Goal: Communication & Community: Answer question/provide support

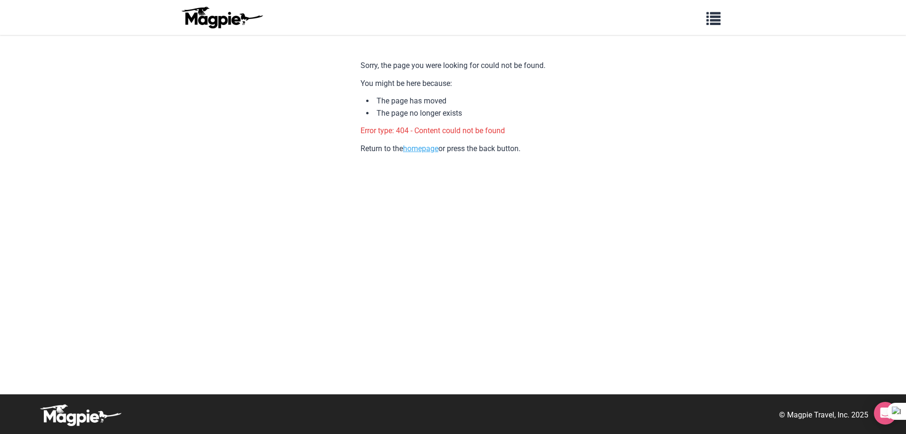
click at [424, 148] on link "homepage" at bounding box center [420, 148] width 35 height 9
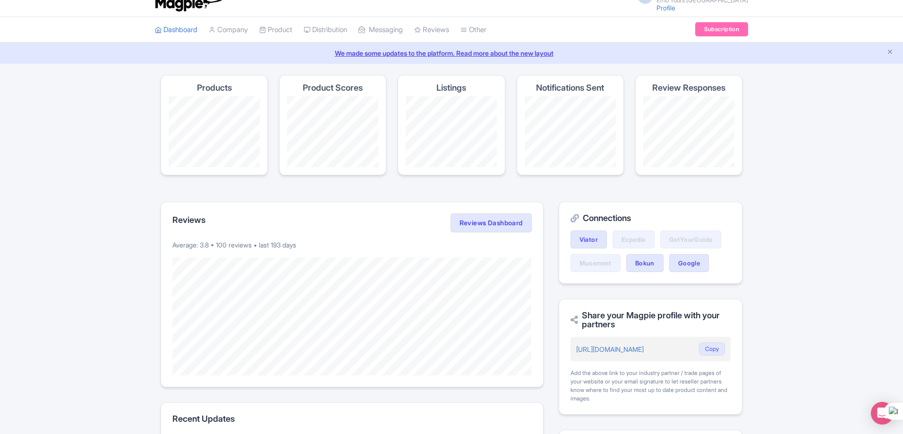
scroll to position [11, 0]
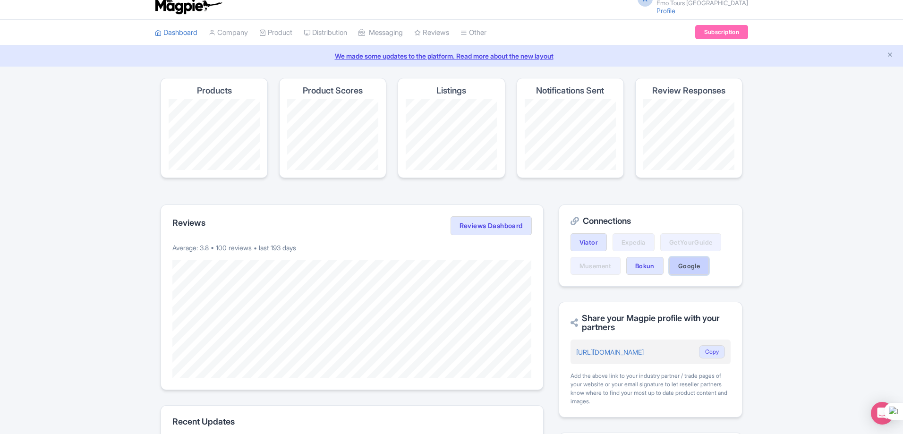
click at [690, 266] on link "Google" at bounding box center [689, 266] width 40 height 18
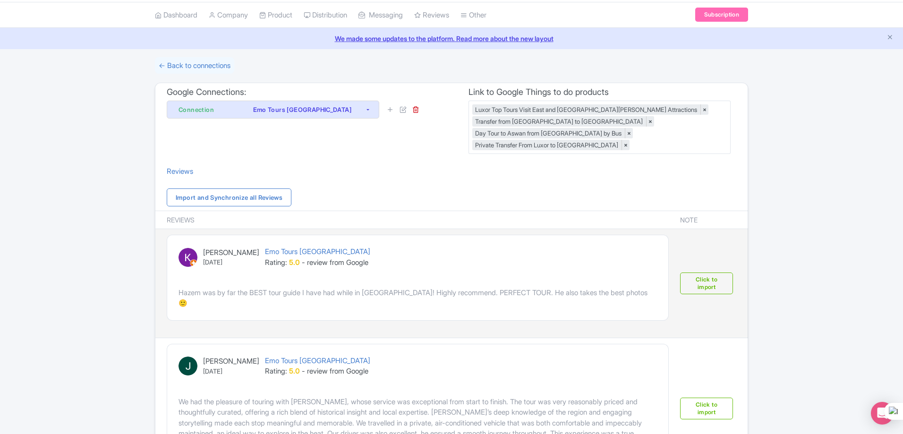
scroll to position [47, 0]
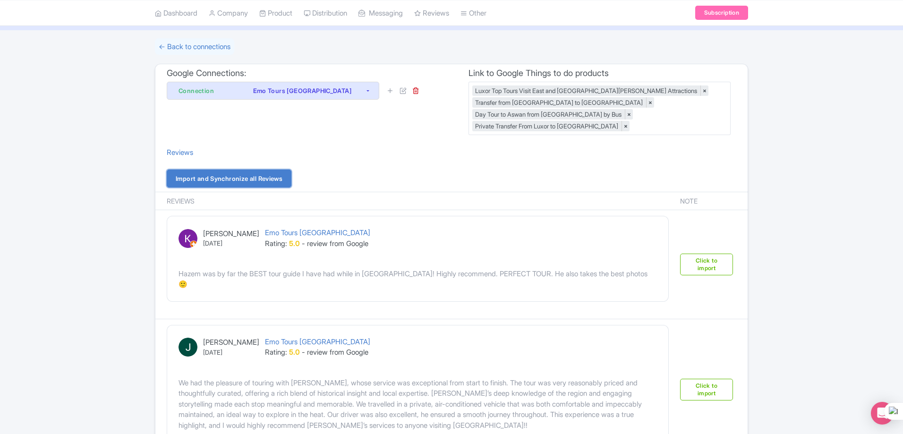
click at [270, 177] on link "Import and Synchronize all Reviews" at bounding box center [229, 178] width 125 height 18
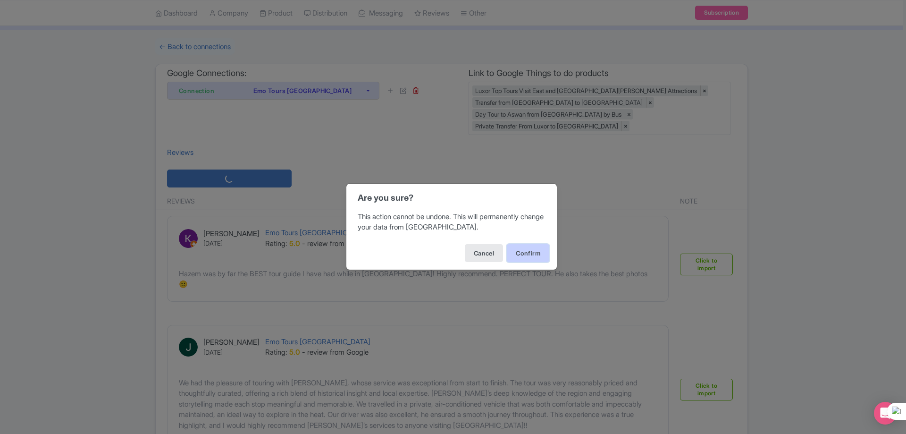
click at [526, 251] on button "Confirm" at bounding box center [528, 253] width 42 height 18
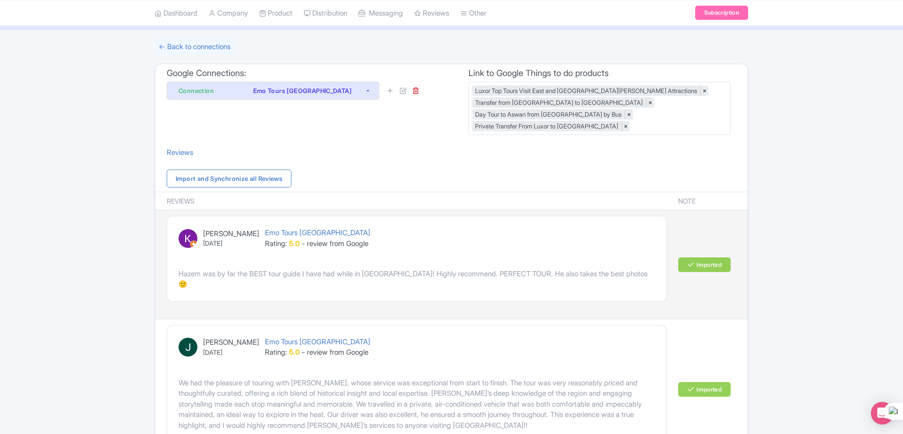
scroll to position [94, 0]
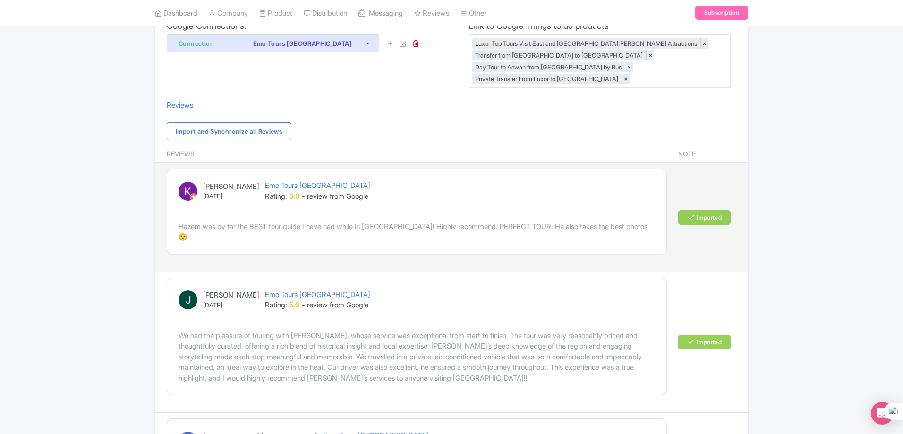
click at [532, 210] on div "[PERSON_NAME] [DATE] Emo Tours [GEOGRAPHIC_DATA] Rating: 5.0 - review from Goog…" at bounding box center [416, 196] width 476 height 33
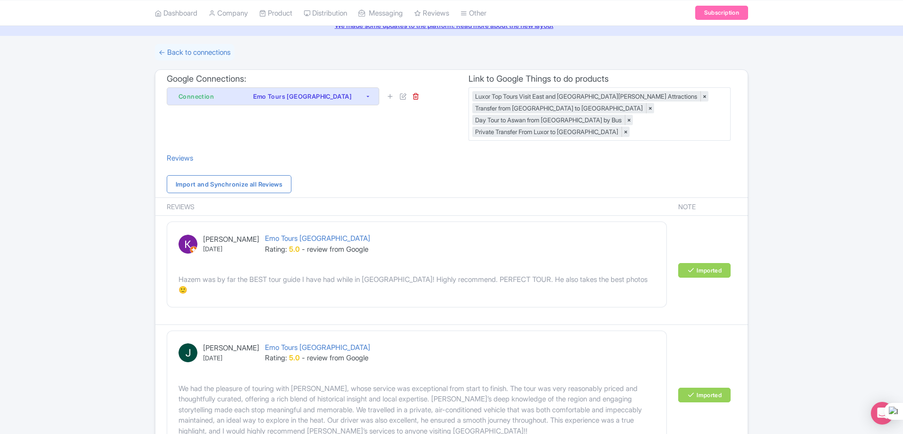
scroll to position [0, 0]
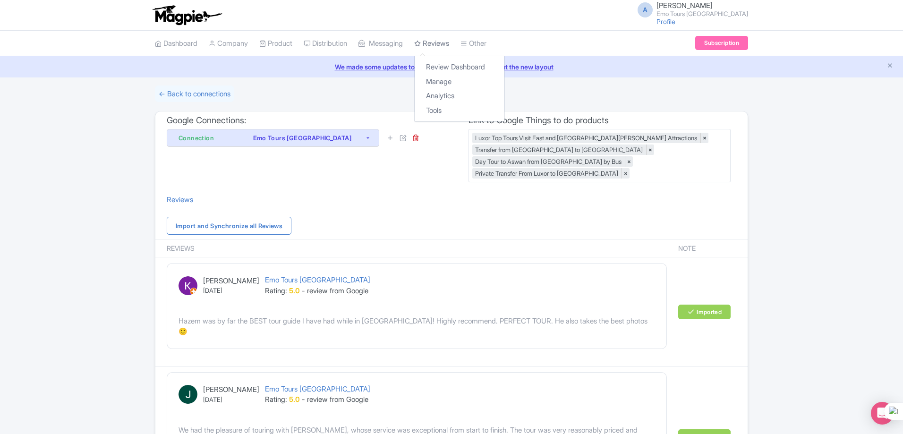
click at [448, 42] on link "Reviews" at bounding box center [431, 44] width 35 height 26
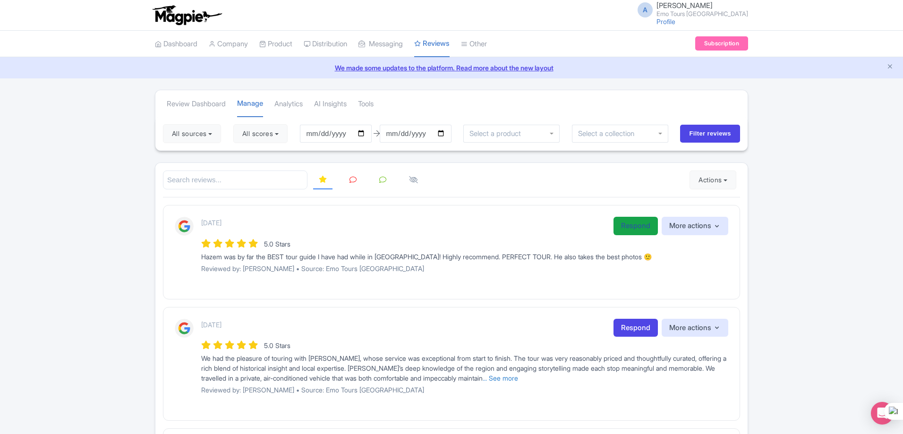
click at [634, 223] on link "Respond" at bounding box center [635, 226] width 44 height 18
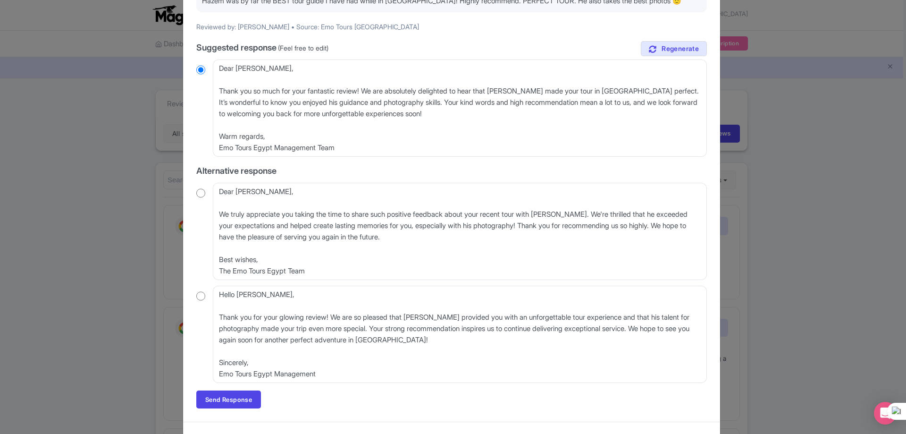
scroll to position [126, 0]
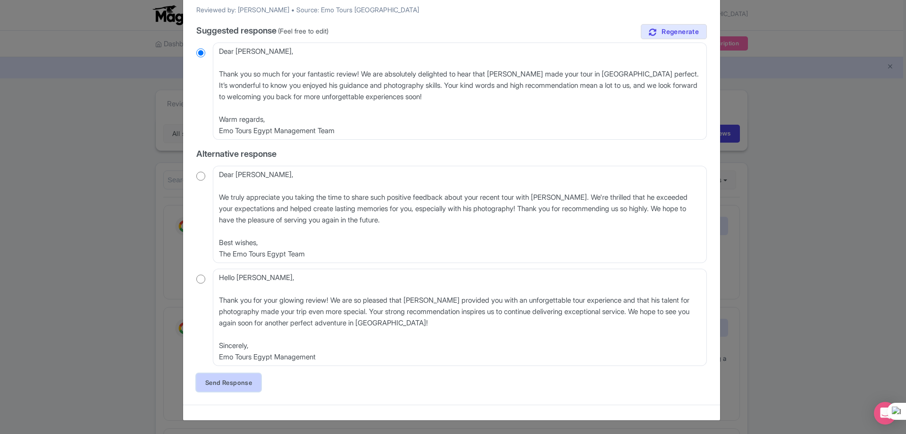
click at [231, 384] on link "Send Response" at bounding box center [228, 382] width 65 height 18
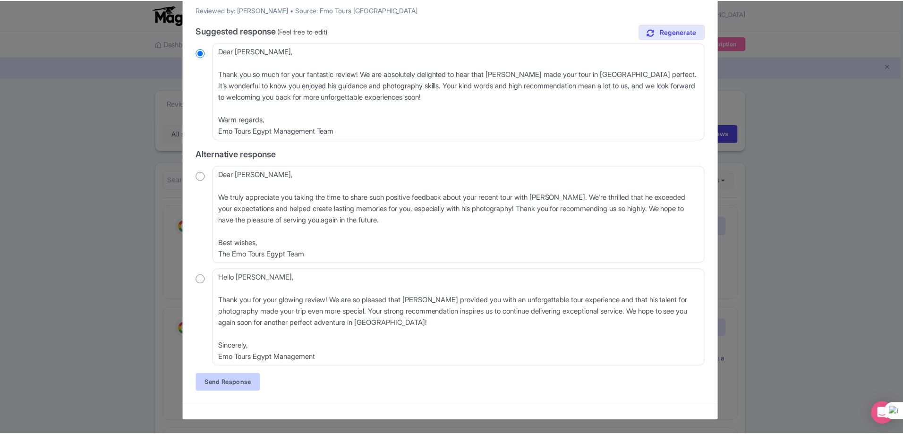
scroll to position [0, 0]
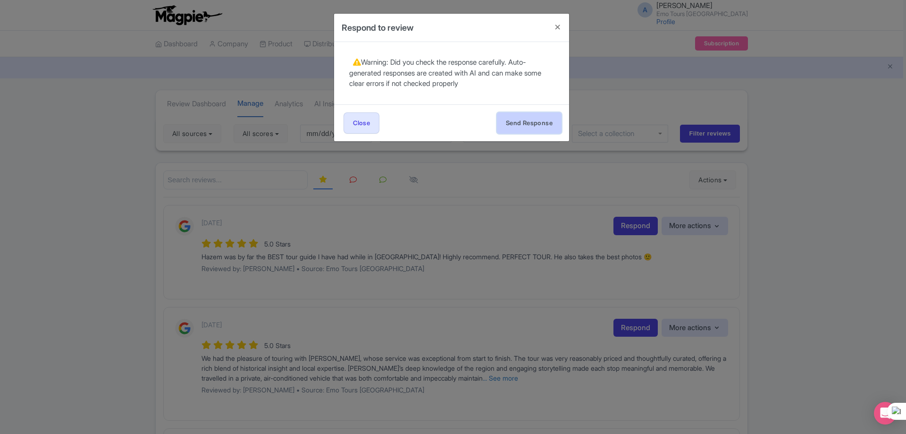
click at [522, 128] on button "Send Response" at bounding box center [529, 122] width 65 height 21
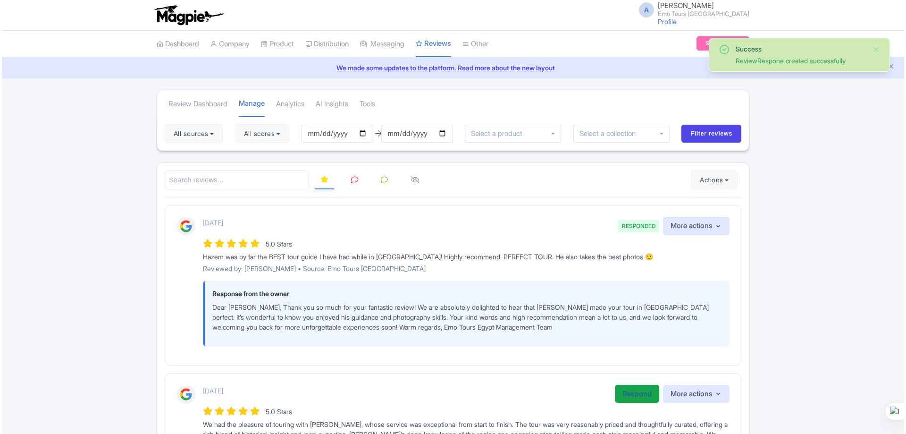
scroll to position [142, 0]
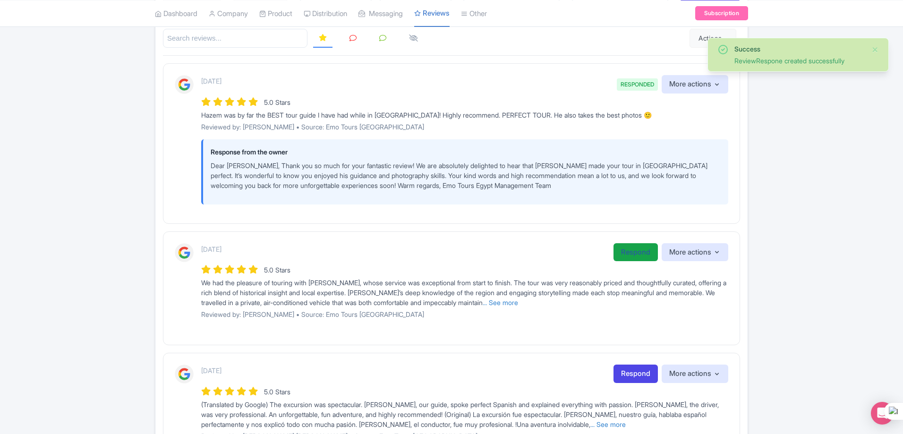
click at [631, 246] on link "Respond" at bounding box center [635, 252] width 44 height 18
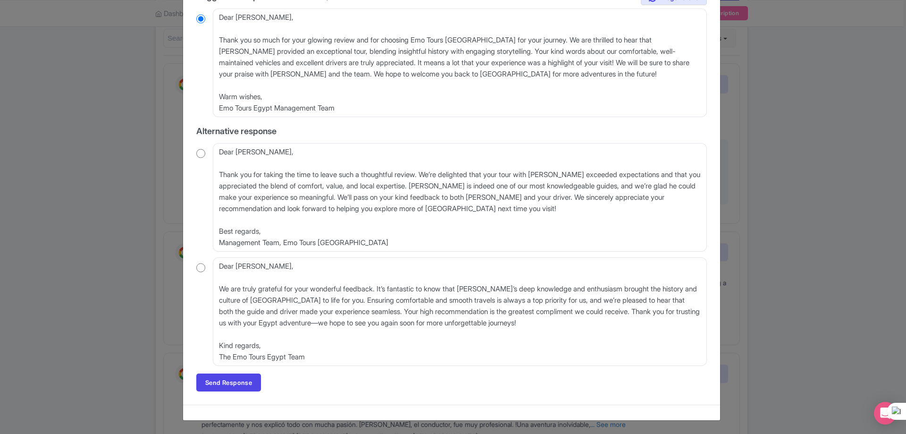
scroll to position [192, 0]
click at [246, 381] on link "Send Response" at bounding box center [228, 382] width 65 height 18
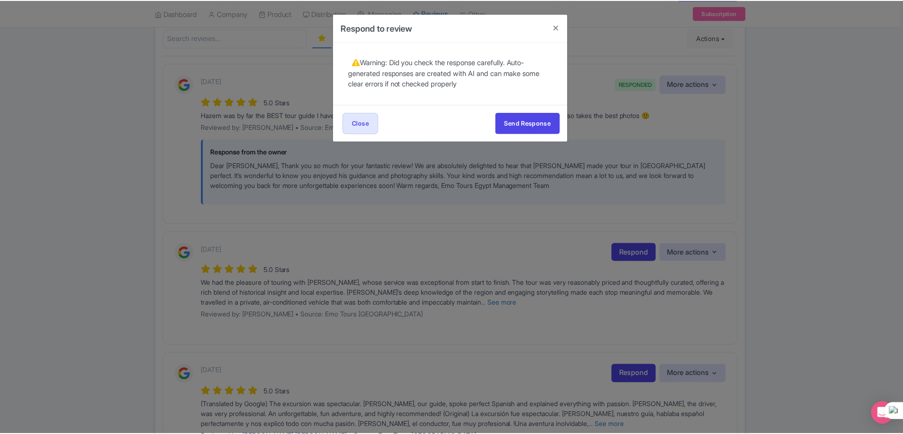
scroll to position [0, 0]
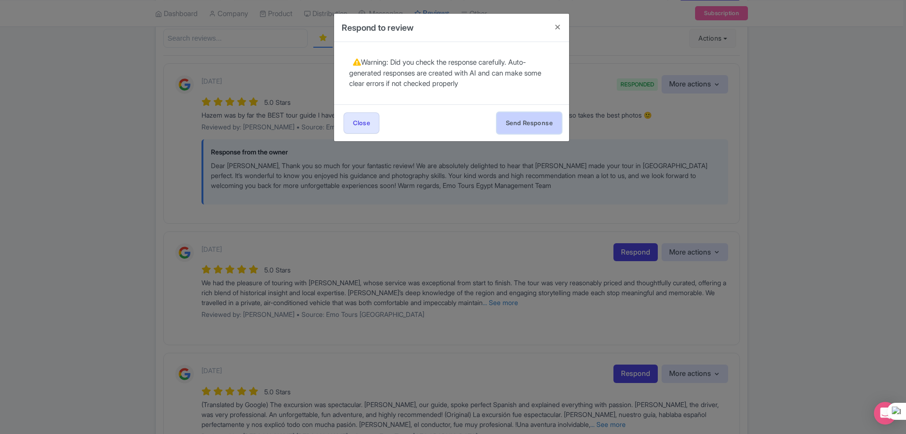
click at [526, 119] on button "Send Response" at bounding box center [529, 122] width 65 height 21
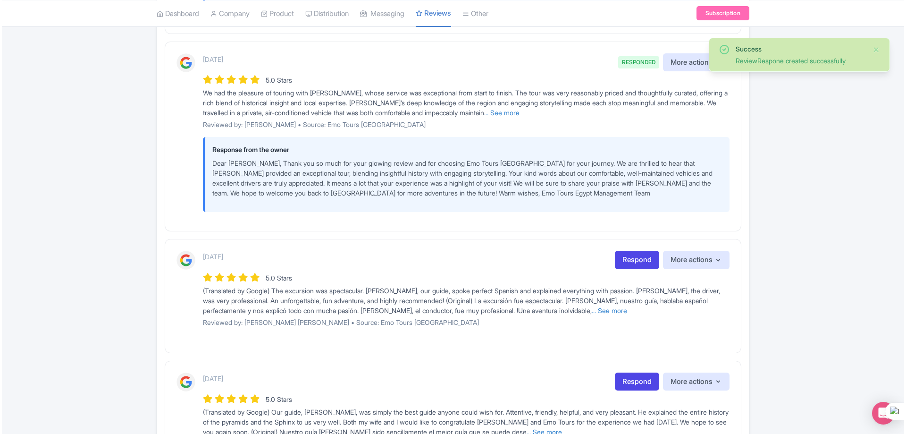
scroll to position [378, 0]
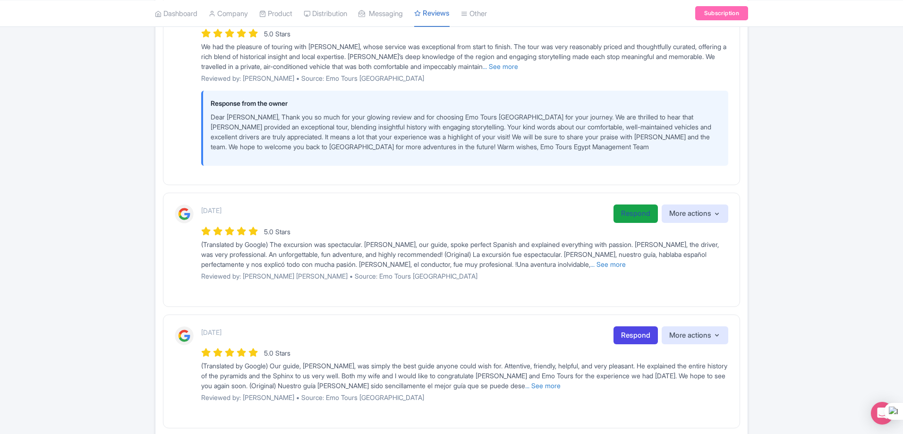
click at [623, 212] on link "Respond" at bounding box center [635, 213] width 44 height 18
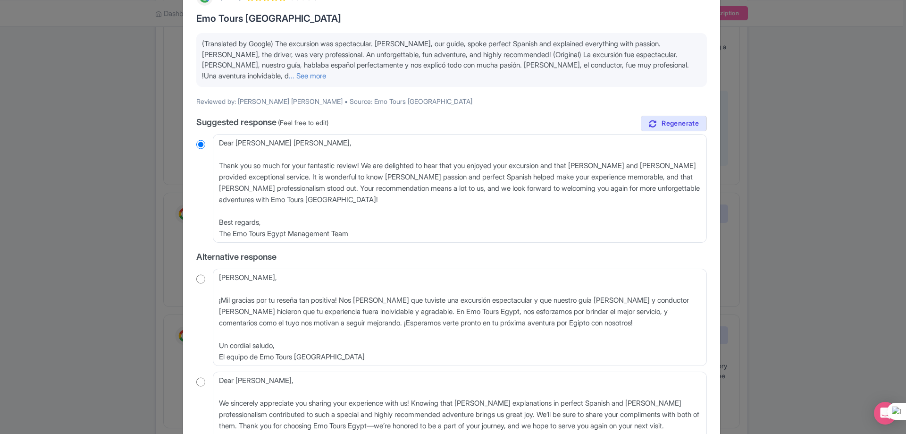
scroll to position [75, 0]
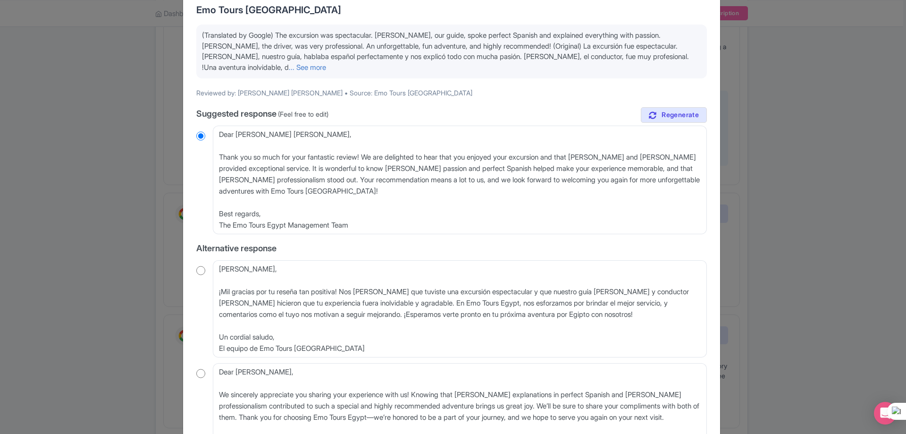
click at [199, 270] on input "radio" at bounding box center [200, 270] width 9 height 9
radio input "true"
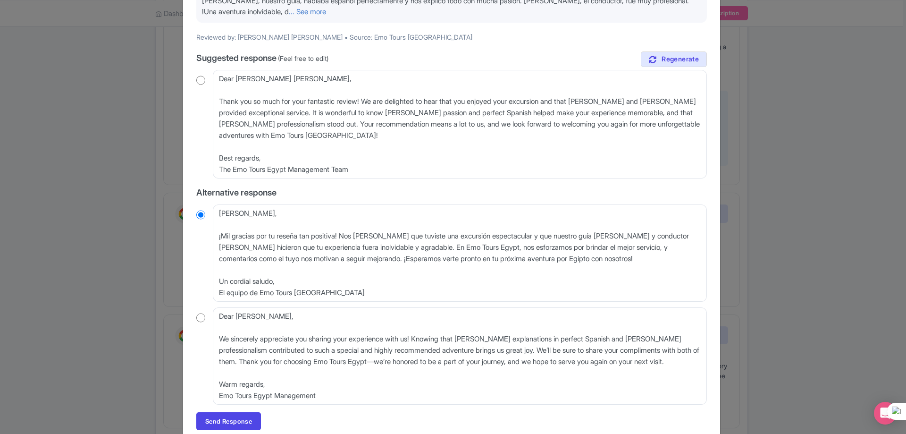
scroll to position [169, 0]
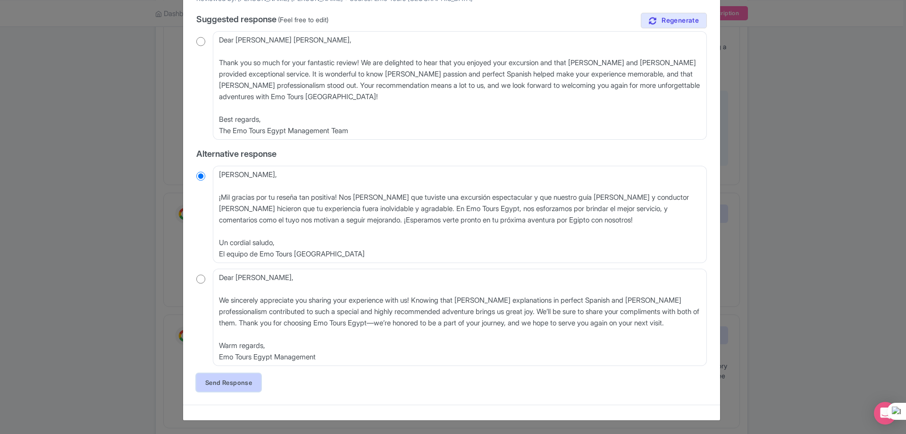
click at [241, 378] on link "Send Response" at bounding box center [228, 382] width 65 height 18
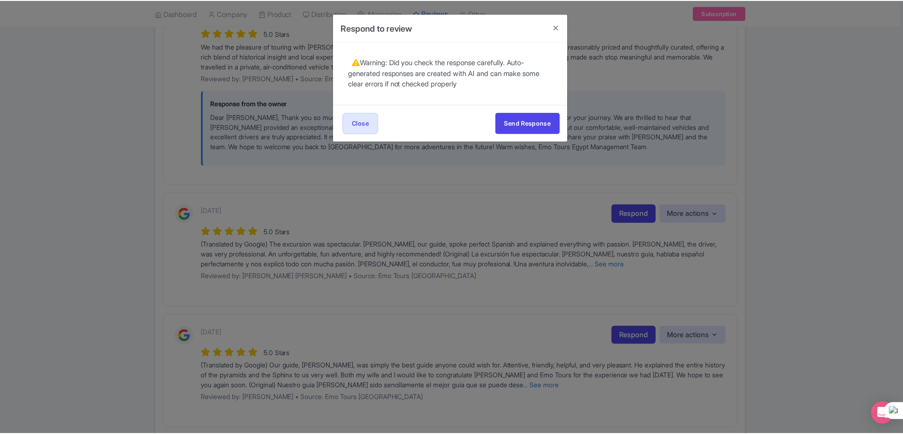
scroll to position [0, 0]
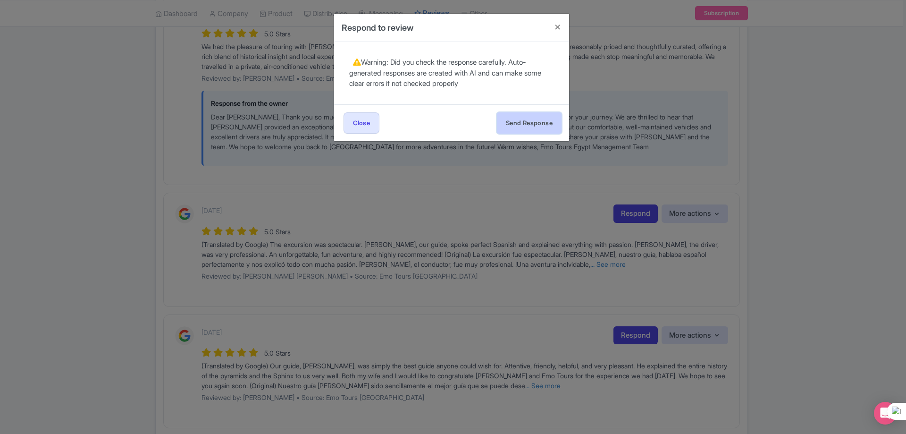
click at [523, 120] on button "Send Response" at bounding box center [529, 122] width 65 height 21
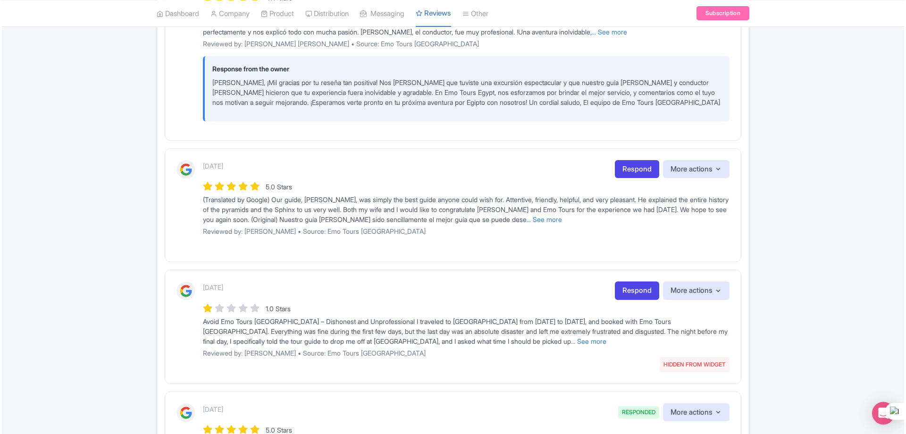
scroll to position [614, 0]
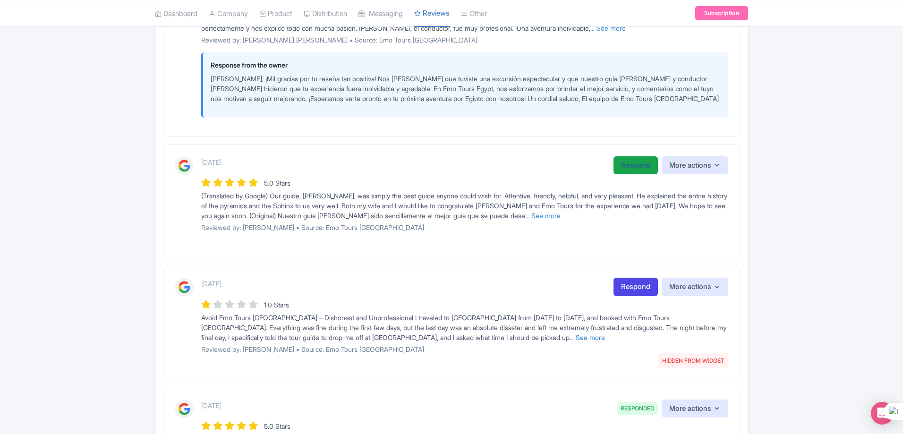
click at [621, 162] on link "Respond" at bounding box center [635, 165] width 44 height 18
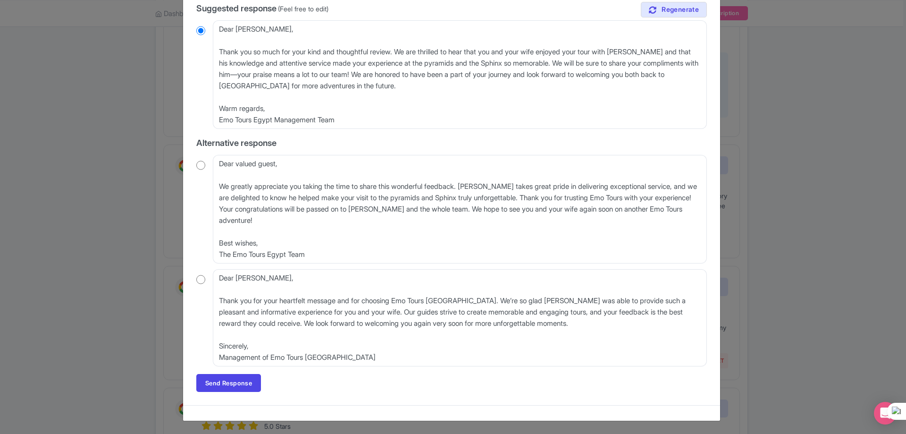
scroll to position [180, 0]
click at [234, 387] on link "Send Response" at bounding box center [228, 382] width 65 height 18
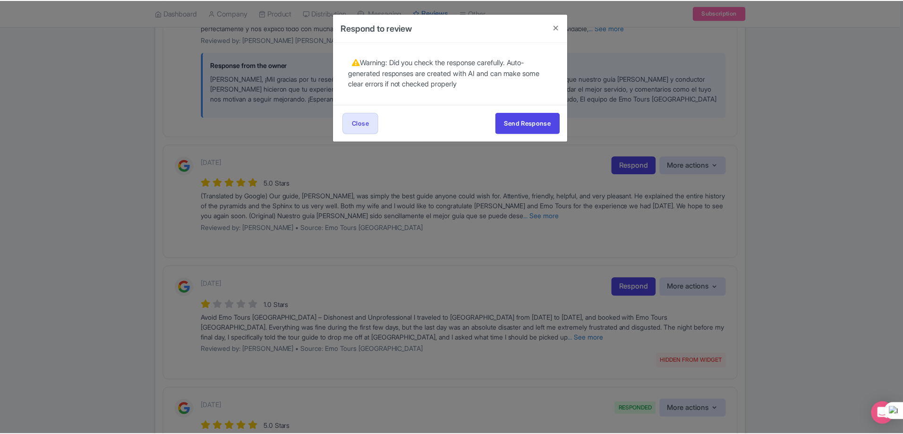
scroll to position [0, 0]
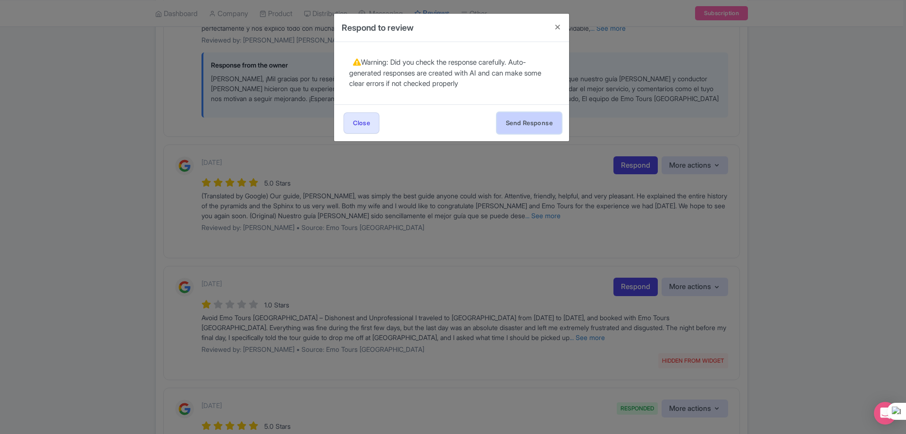
click at [543, 127] on button "Send Response" at bounding box center [529, 122] width 65 height 21
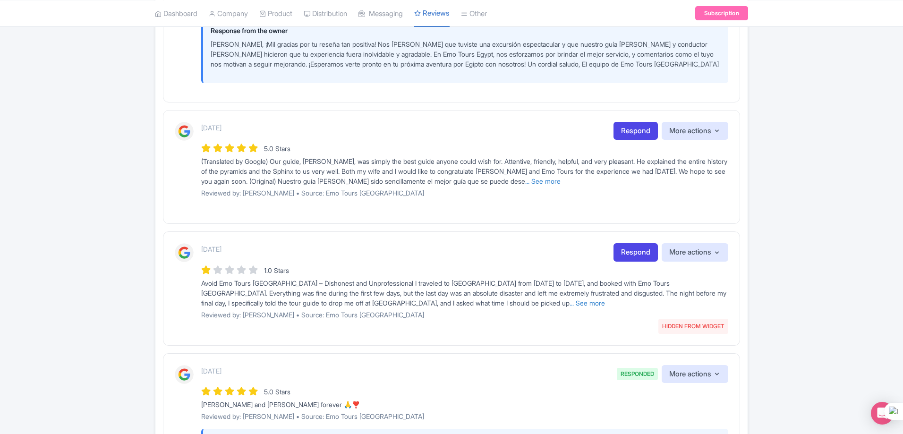
scroll to position [661, 0]
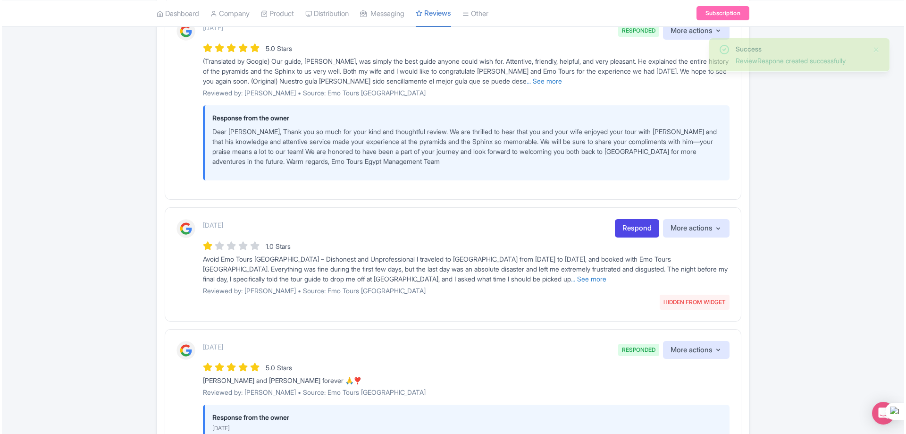
scroll to position [755, 0]
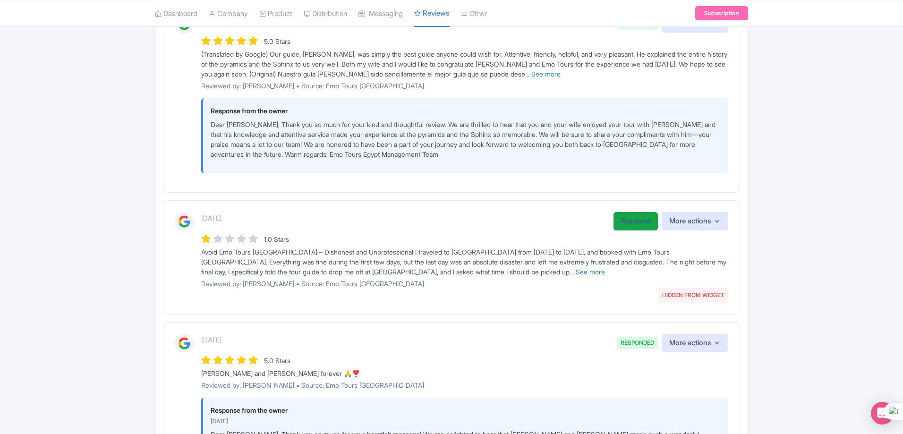
click at [626, 223] on link "Respond" at bounding box center [635, 221] width 44 height 18
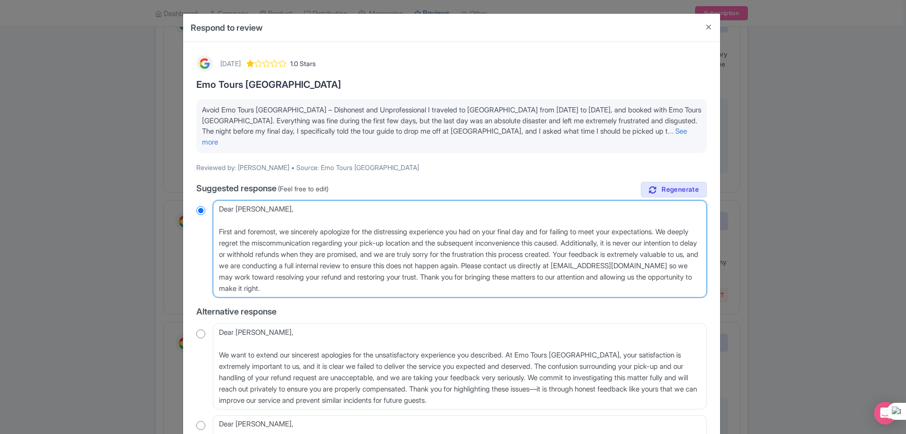
drag, startPoint x: 243, startPoint y: 262, endPoint x: 219, endPoint y: 264, distance: 24.1
click at [219, 264] on textarea "Dear Zaozao, First and foremost, we sincerely apologize for the distressing exp…" at bounding box center [460, 248] width 494 height 97
type textarea "Dear Zaozao, First and foremost, we sincerely apologize for the distressing exp…"
radio input "true"
type textarea "Dear Zaozao, First and foremost, we sincerely apologize for the distressing exp…"
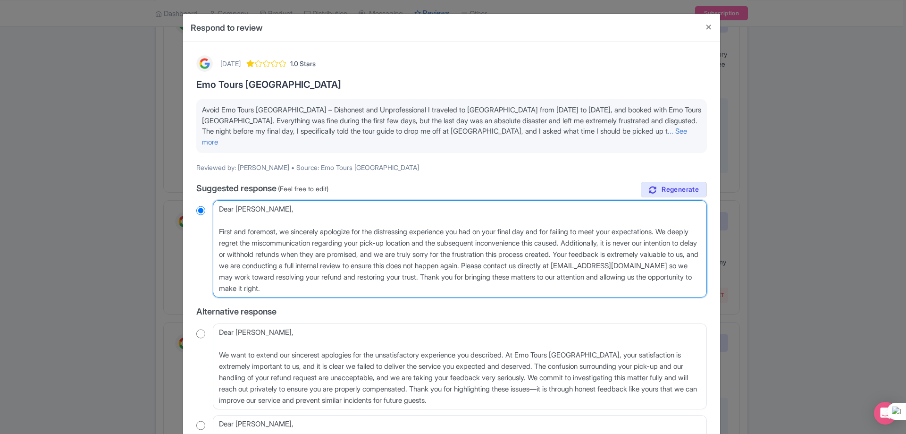
radio input "true"
type textarea "Dear Zaozao, First and foremost, we sincerely apologize for the distressing exp…"
radio input "true"
type textarea "Dear Zaozao, First and foremost, we sincerely apologize for the distressing exp…"
radio input "true"
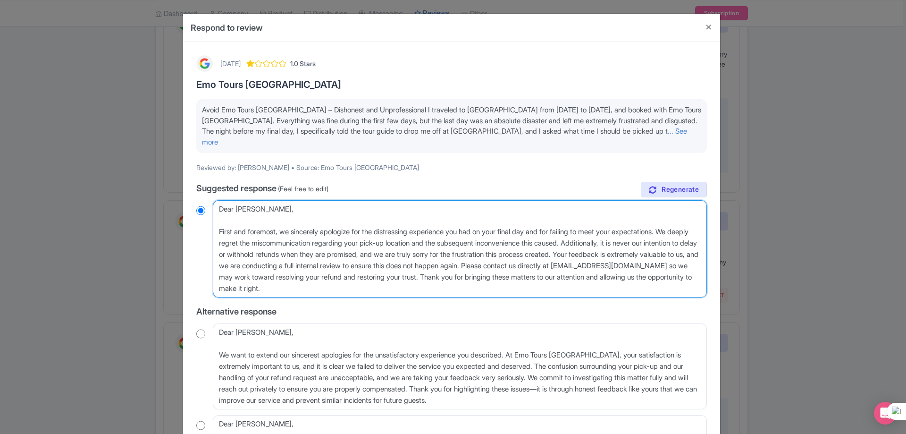
scroll to position [47, 0]
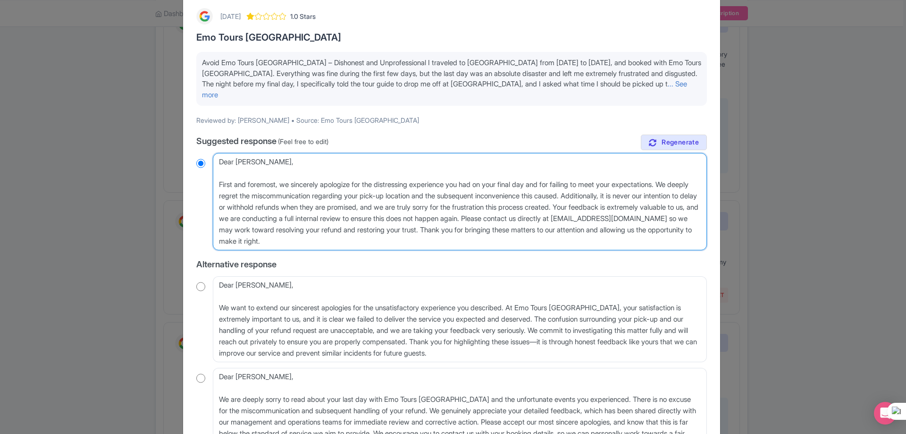
type textarea "Dear Zaozao, First and foremost, we sincerely apologize for the distressing exp…"
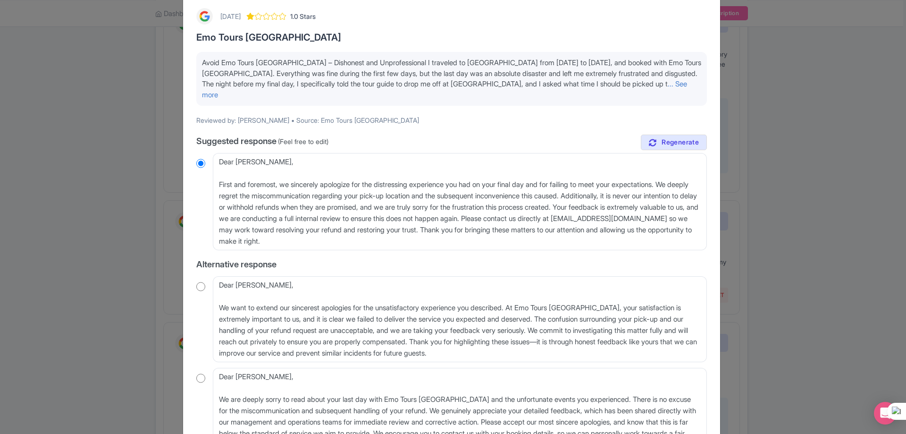
click at [197, 282] on input "radio" at bounding box center [200, 286] width 9 height 9
radio input "true"
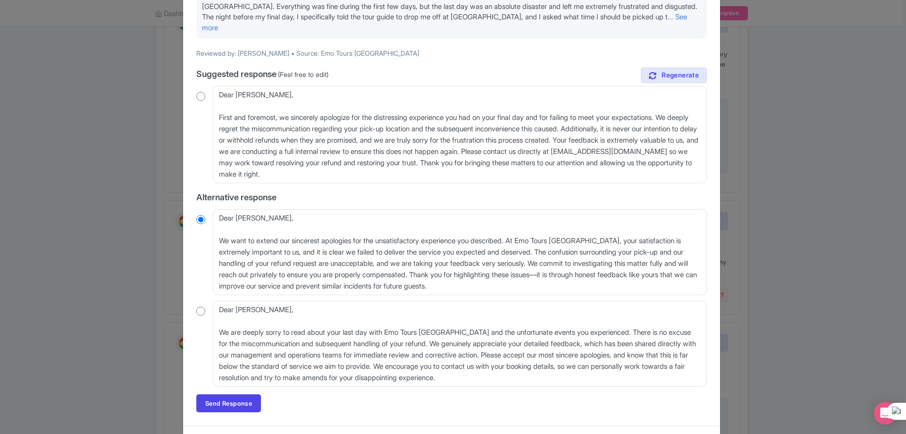
scroll to position [125, 0]
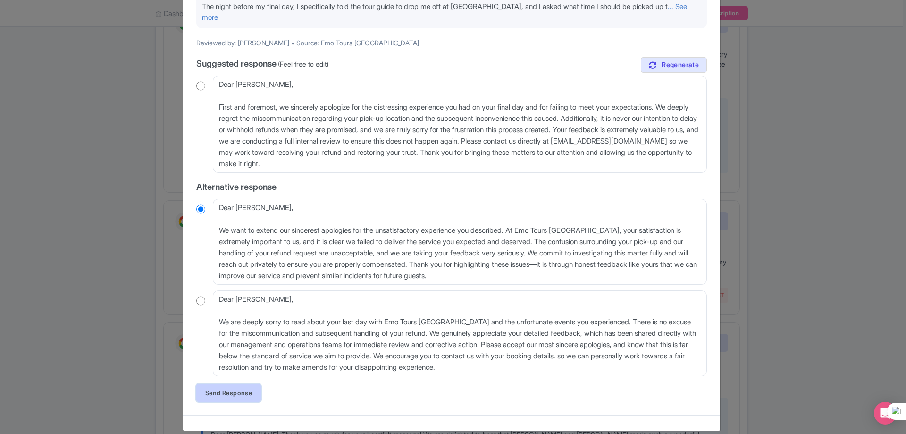
click at [226, 386] on link "Send Response" at bounding box center [228, 393] width 65 height 18
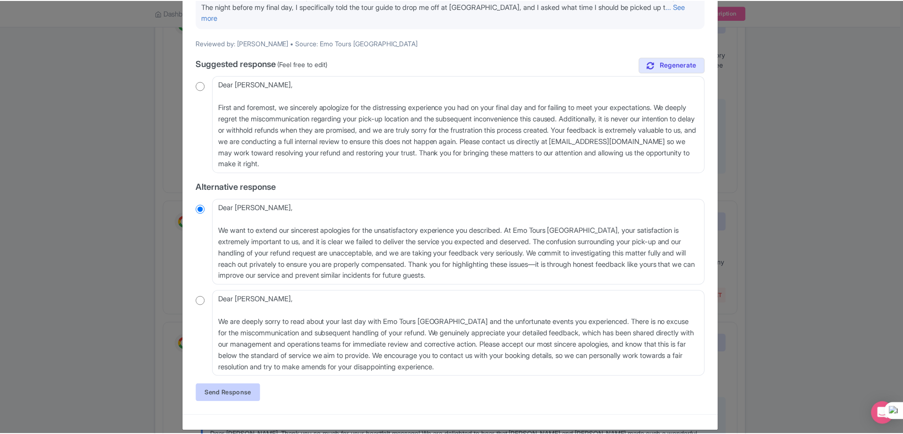
scroll to position [0, 0]
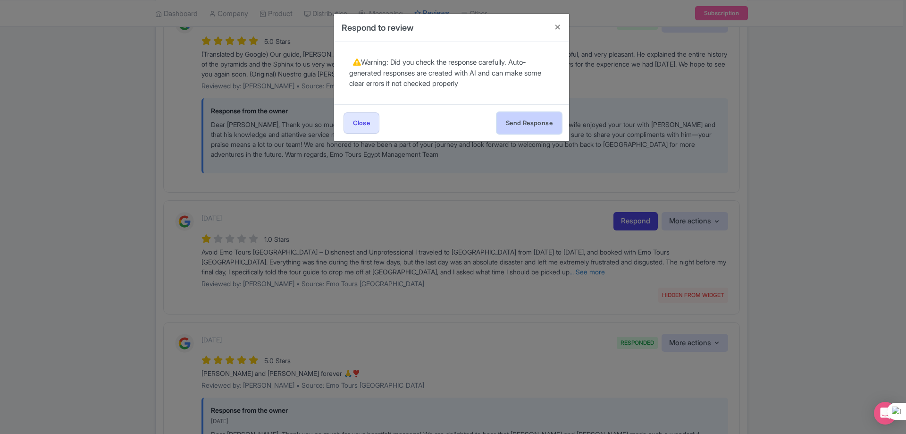
click at [535, 121] on button "Send Response" at bounding box center [529, 122] width 65 height 21
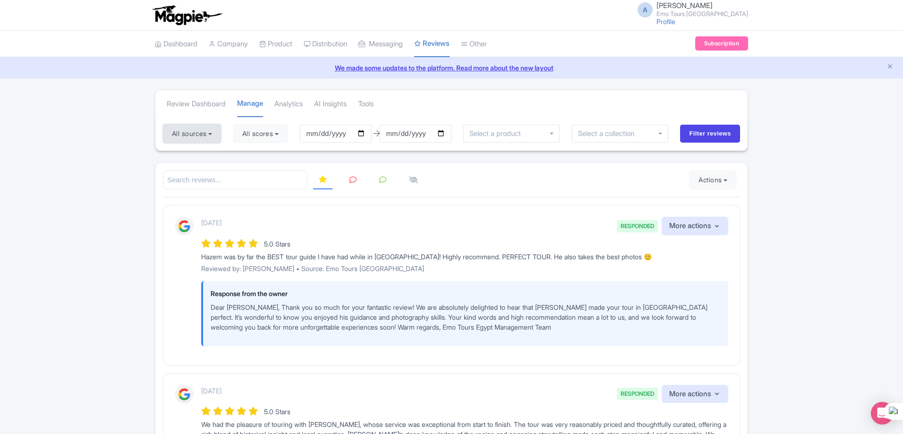
click at [202, 134] on button "All sources" at bounding box center [192, 133] width 58 height 19
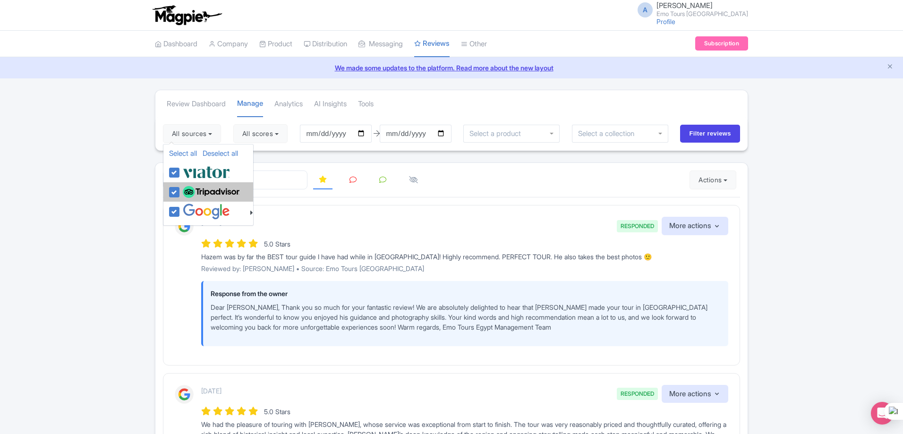
click at [180, 192] on label at bounding box center [209, 192] width 59 height 16
click at [180, 190] on input "checkbox" at bounding box center [183, 187] width 6 height 6
checkbox input "false"
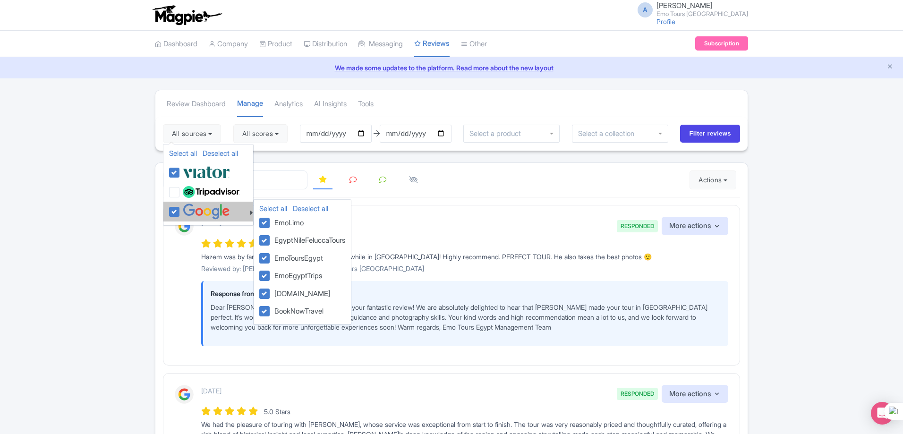
click at [180, 213] on label at bounding box center [205, 211] width 50 height 16
click at [180, 210] on input "checkbox" at bounding box center [183, 206] width 6 height 6
checkbox input "false"
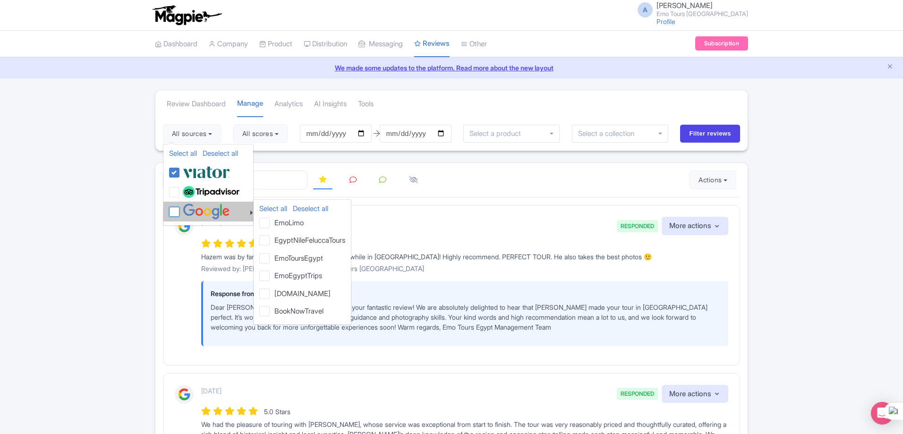
checkbox input "false"
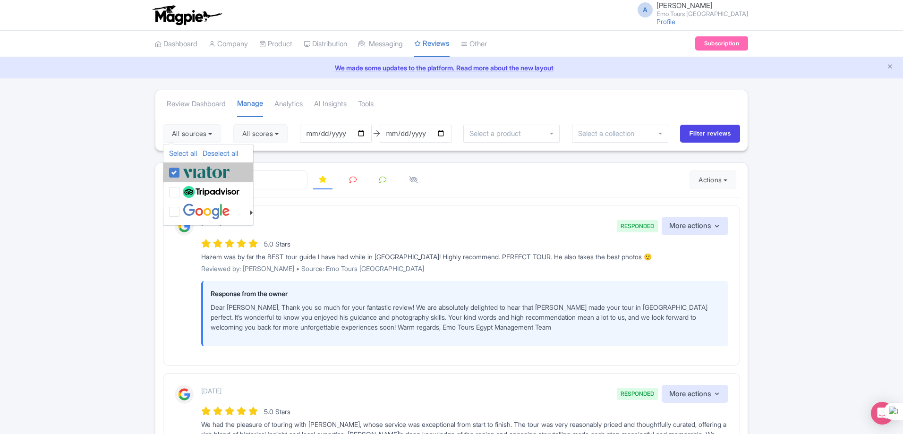
click at [180, 173] on label at bounding box center [205, 172] width 50 height 16
click at [180, 170] on input "checkbox" at bounding box center [183, 167] width 6 height 6
checkbox input "false"
click at [180, 193] on label at bounding box center [209, 192] width 59 height 16
click at [180, 190] on input "checkbox" at bounding box center [183, 187] width 6 height 6
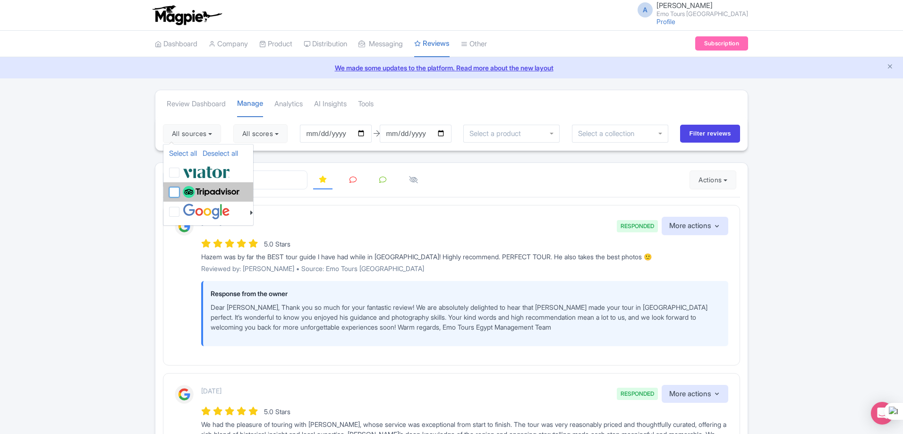
checkbox input "true"
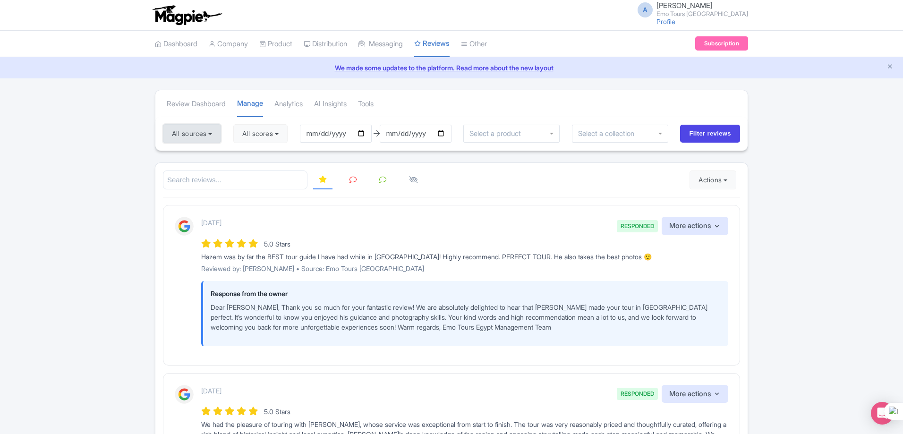
click at [201, 136] on button "All sources" at bounding box center [192, 133] width 58 height 19
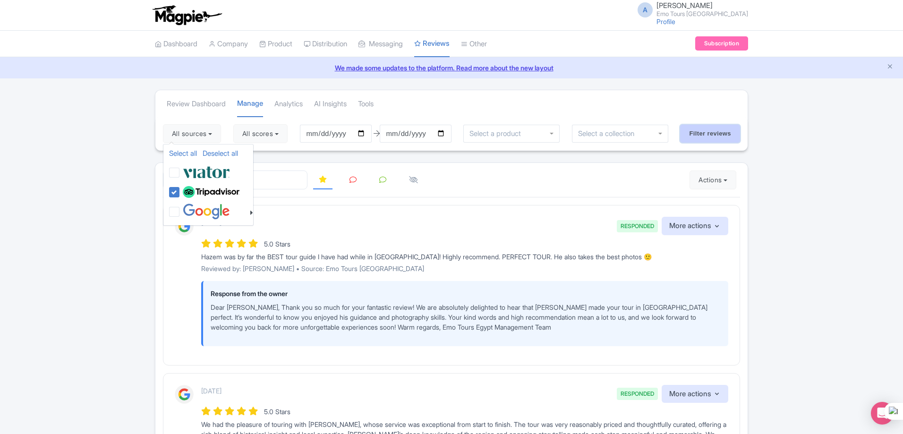
click at [717, 133] on input "Filter reviews" at bounding box center [710, 134] width 60 height 18
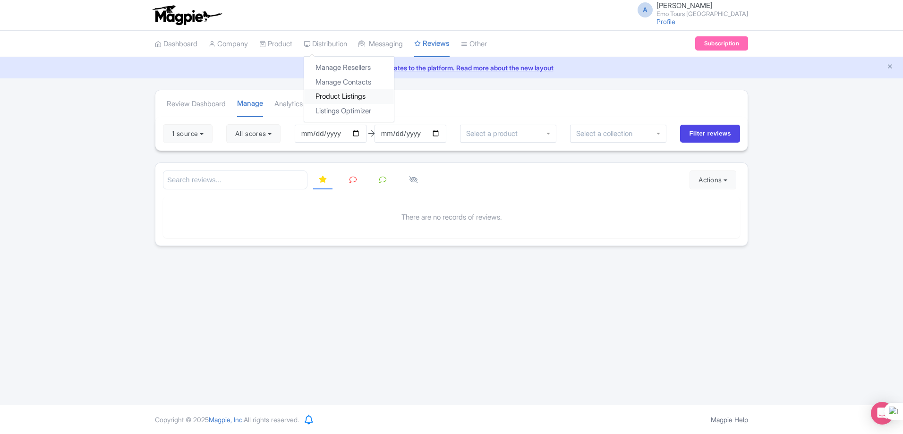
click at [334, 96] on link "Product Listings" at bounding box center [349, 96] width 90 height 15
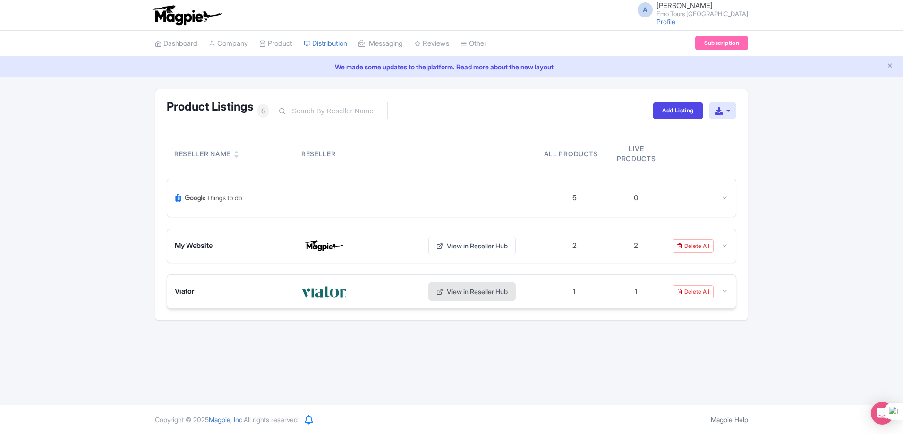
click at [468, 289] on link "View in Reseller Hub" at bounding box center [471, 291] width 87 height 18
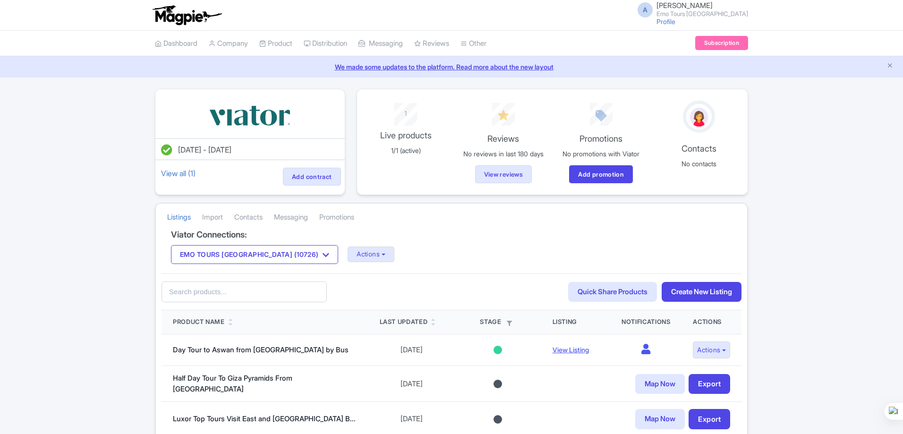
scroll to position [47, 0]
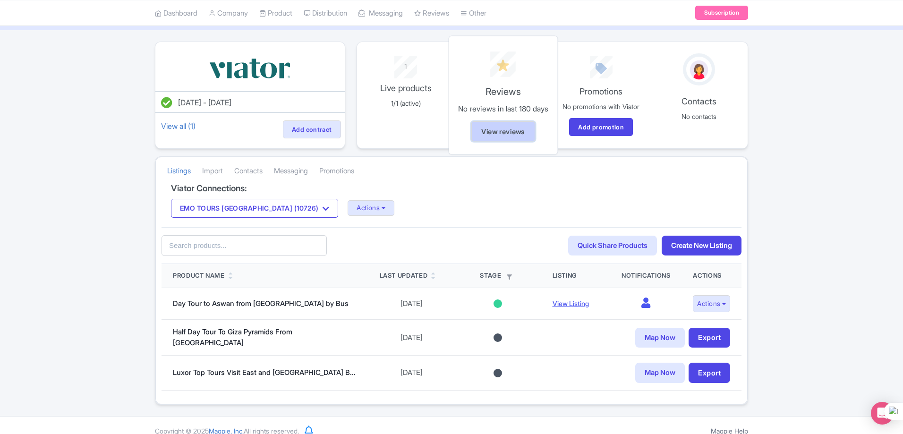
click at [509, 129] on link "View reviews" at bounding box center [503, 131] width 64 height 20
